Goal: Navigation & Orientation: Find specific page/section

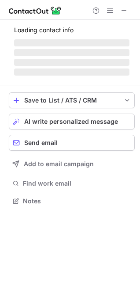
scroll to position [192, 140]
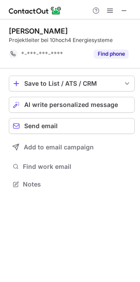
scroll to position [178, 140]
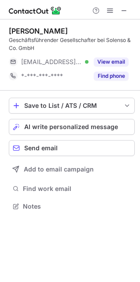
scroll to position [200, 140]
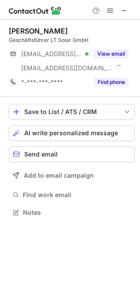
scroll to position [206, 140]
